Goal: Check status: Check status

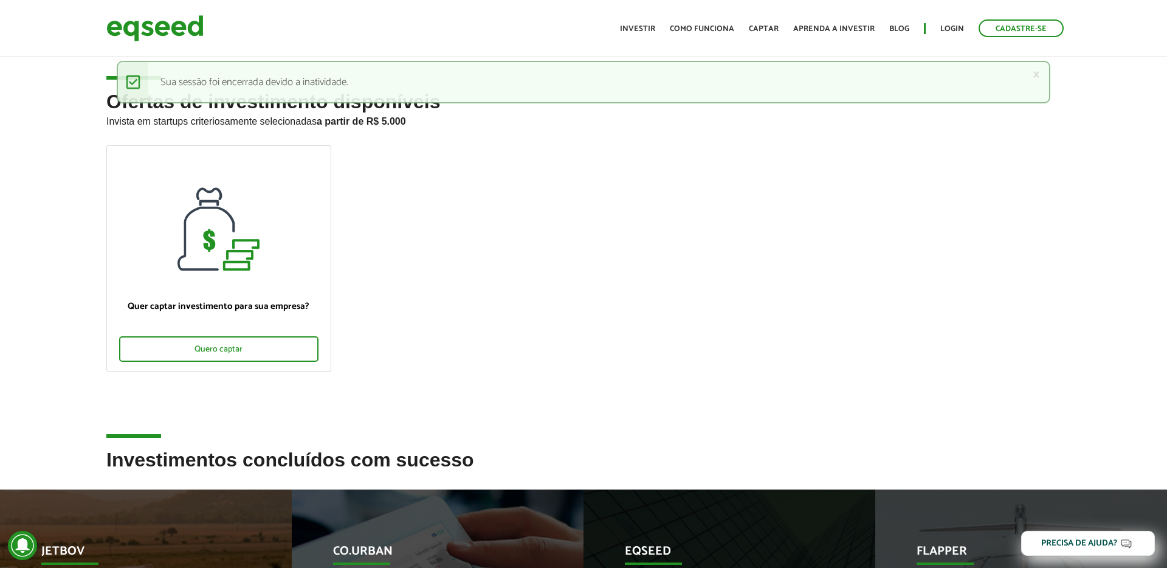
click at [586, 136] on h2 "Ofertas de investimento disponíveis Invista em startups criteriosamente selecio…" at bounding box center [583, 118] width 954 height 54
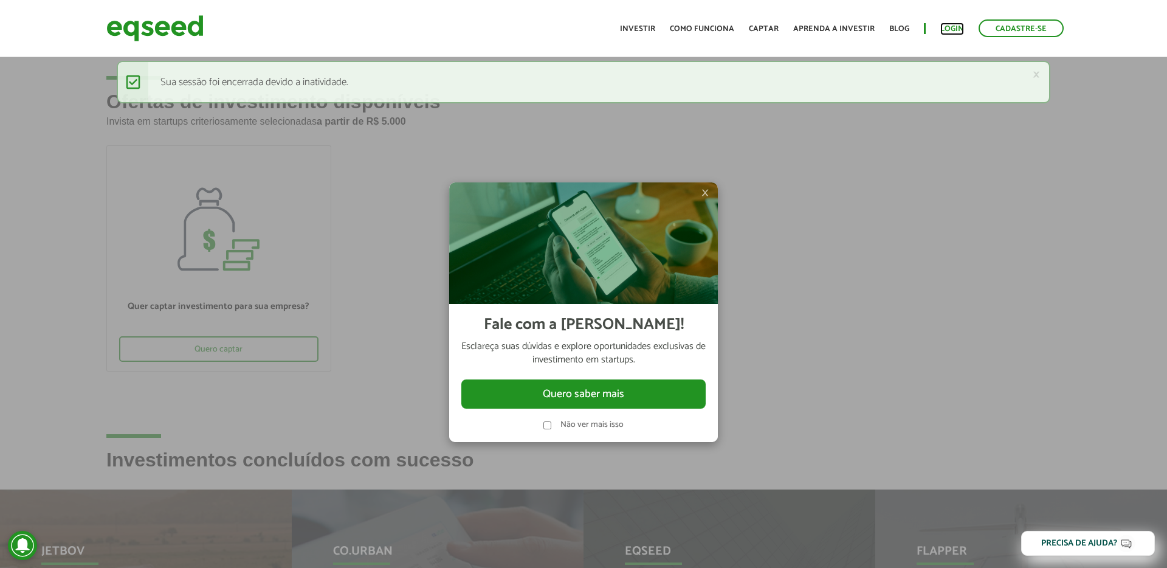
click at [954, 27] on link "Login" at bounding box center [952, 29] width 24 height 8
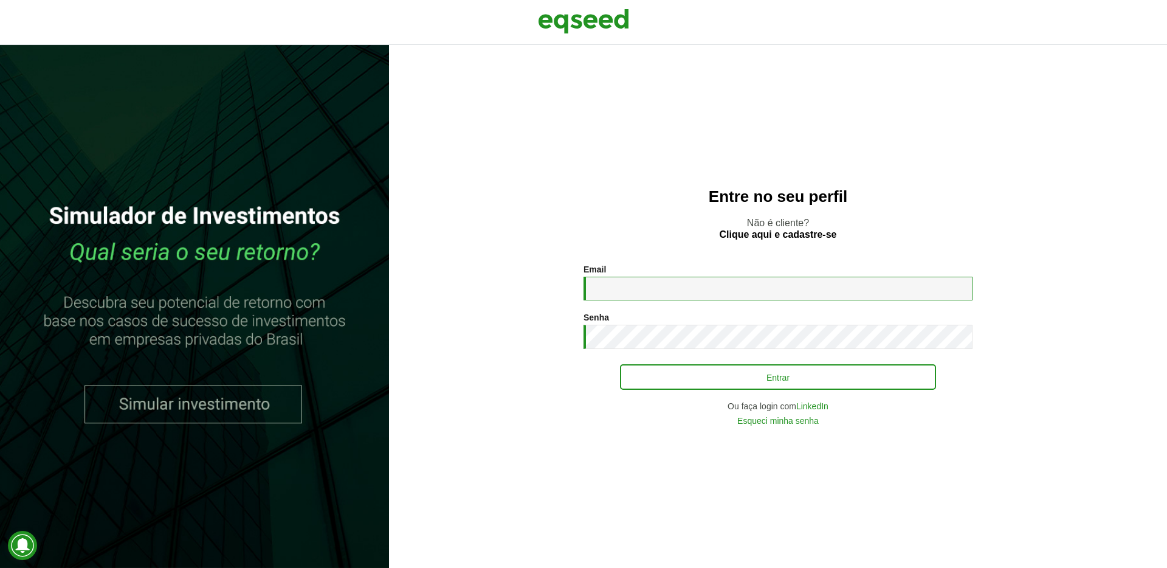
type input "**********"
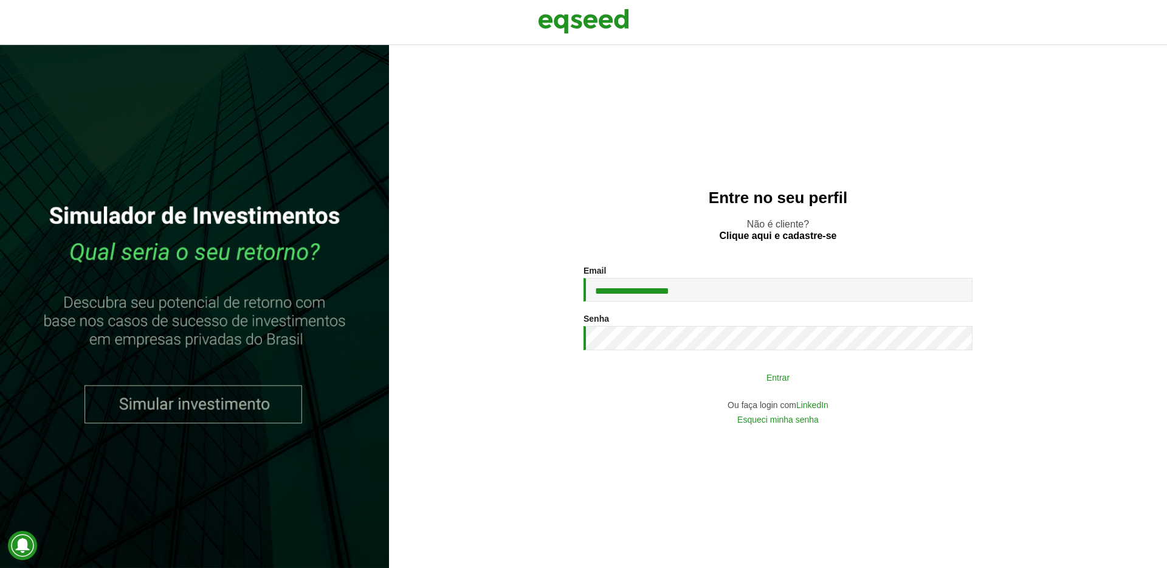
click at [652, 379] on button "Entrar" at bounding box center [778, 376] width 316 height 23
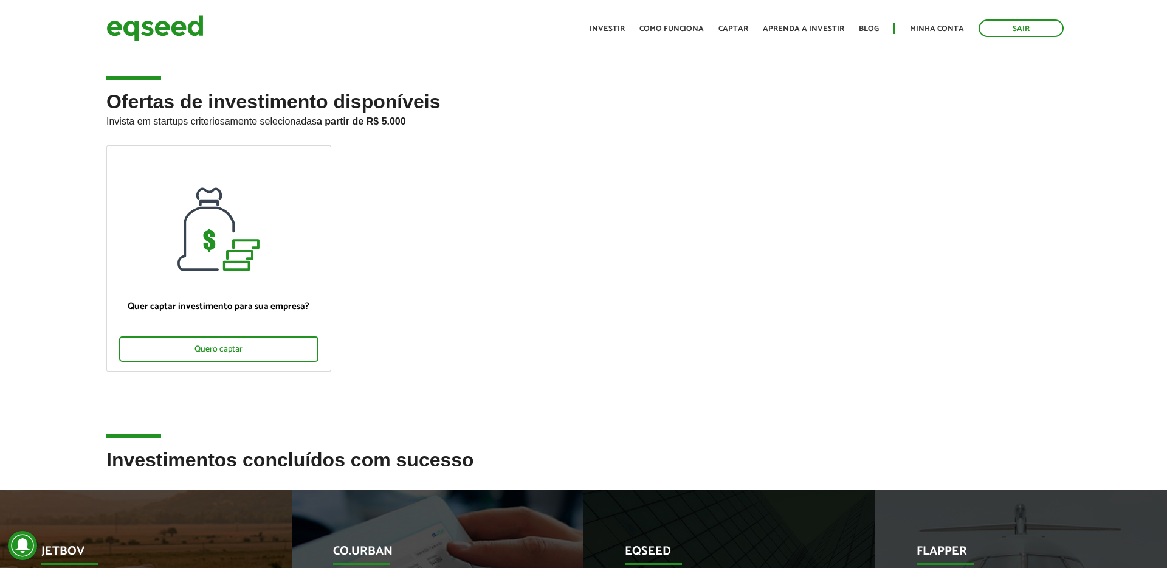
click at [478, 135] on h2 "Ofertas de investimento disponíveis Invista em startups criteriosamente selecio…" at bounding box center [583, 118] width 954 height 54
click at [420, 119] on p "Invista em startups criteriosamente selecionadas a partir de R$ 5.000" at bounding box center [583, 119] width 954 height 15
click at [927, 30] on link "Minha conta" at bounding box center [937, 29] width 54 height 8
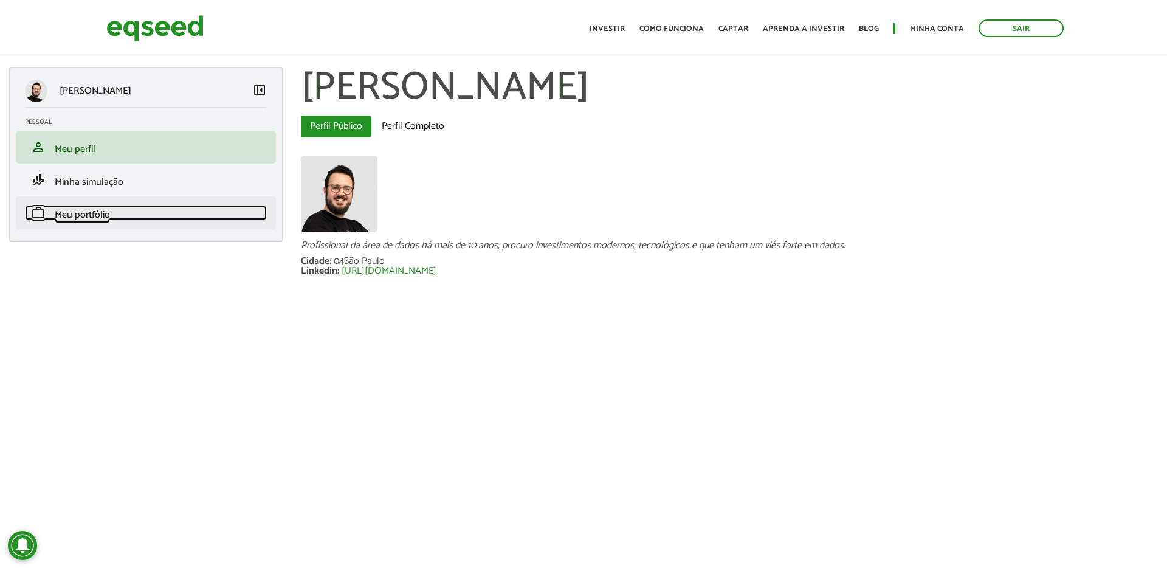
click at [88, 213] on span "Meu portfólio" at bounding box center [82, 215] width 55 height 16
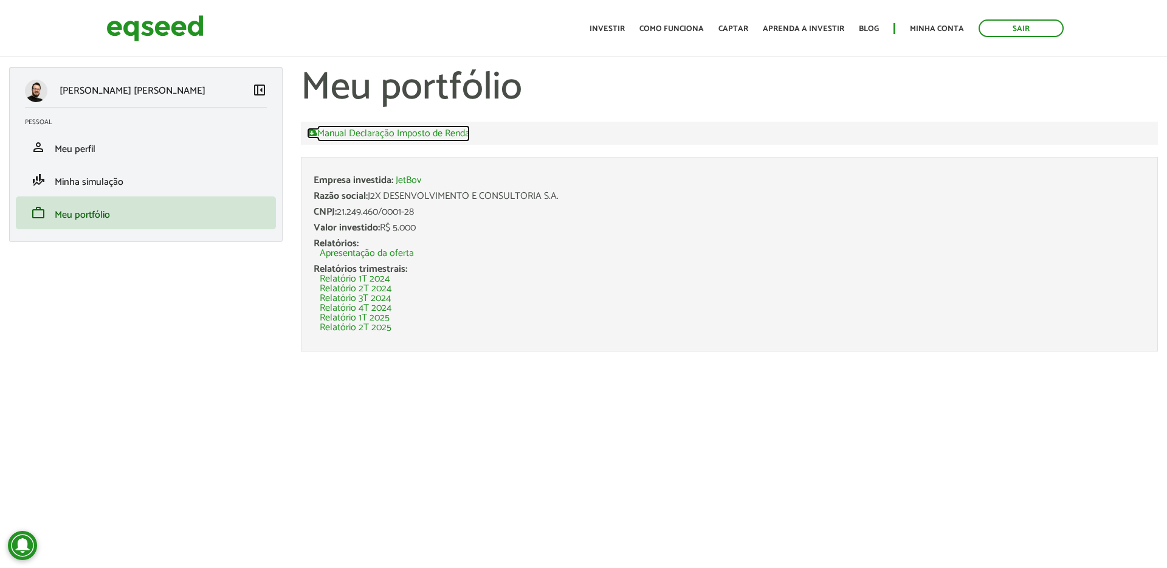
click at [407, 136] on link "Manual Declaração Imposto de Renda" at bounding box center [388, 133] width 163 height 11
click at [543, 87] on h1 "Meu portfólio" at bounding box center [729, 88] width 857 height 43
